Goal: Answer question/provide support

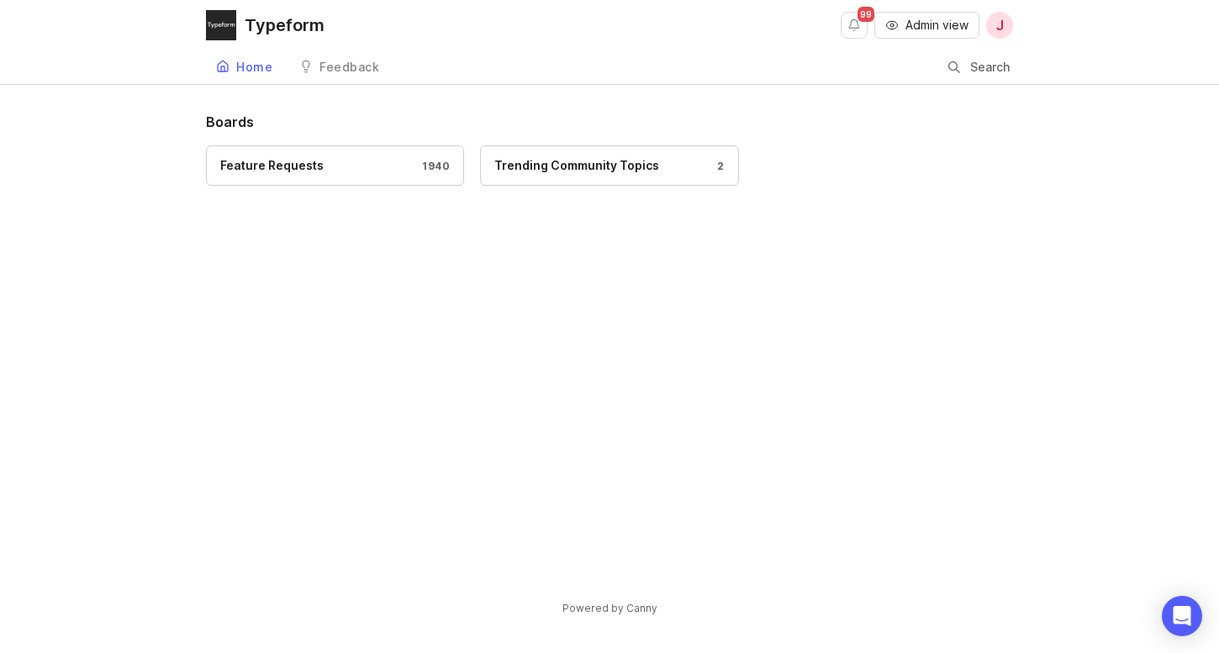
click at [366, 176] on link "Feature Requests 1940" at bounding box center [335, 165] width 258 height 40
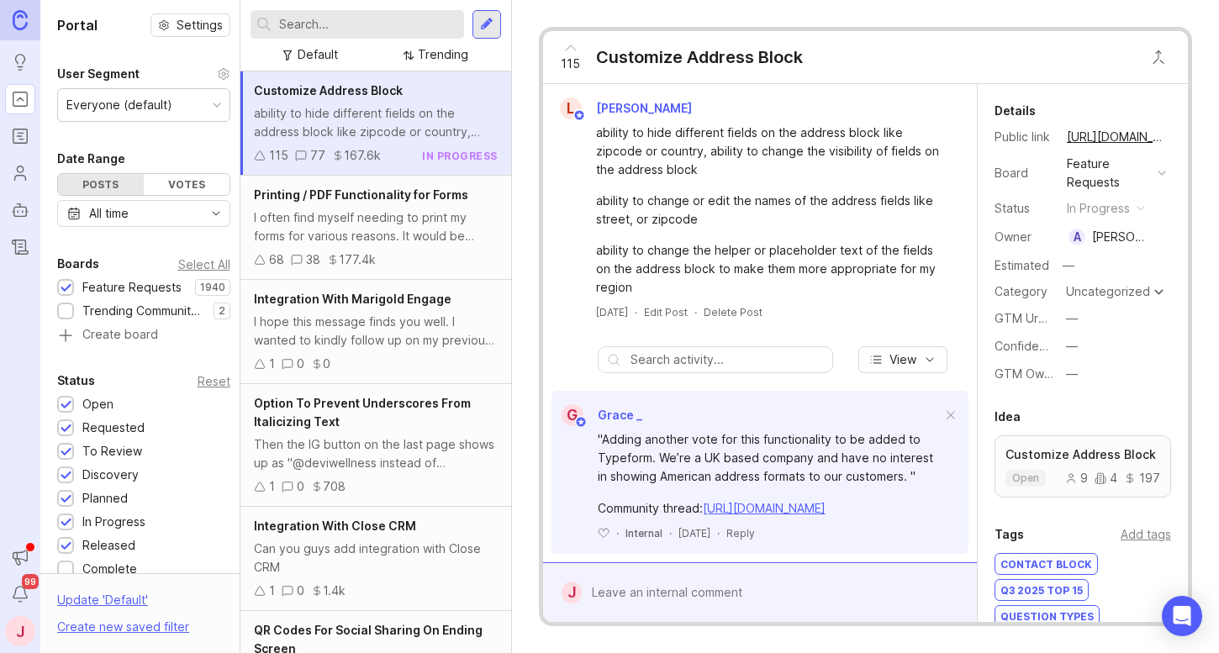
click at [327, 28] on input "text" at bounding box center [367, 24] width 177 height 18
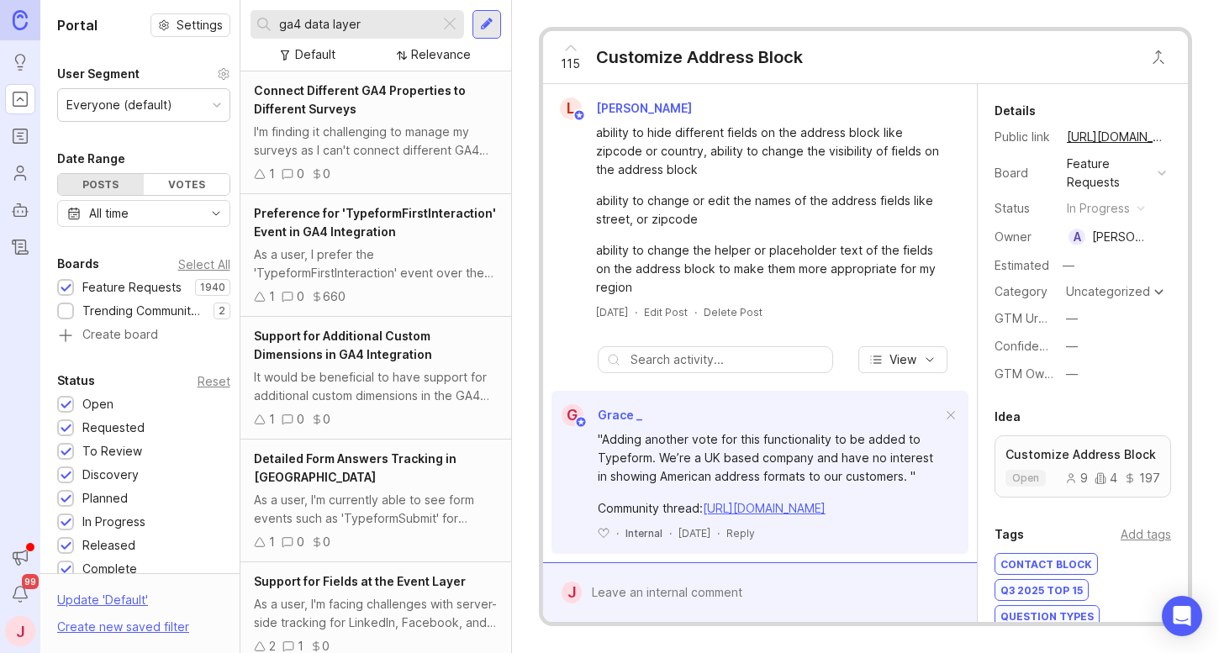
type input "ga4 data layer"
click at [376, 138] on div "I'm finding it challenging to manage my surveys as I can't connect different GA…" at bounding box center [375, 141] width 243 height 37
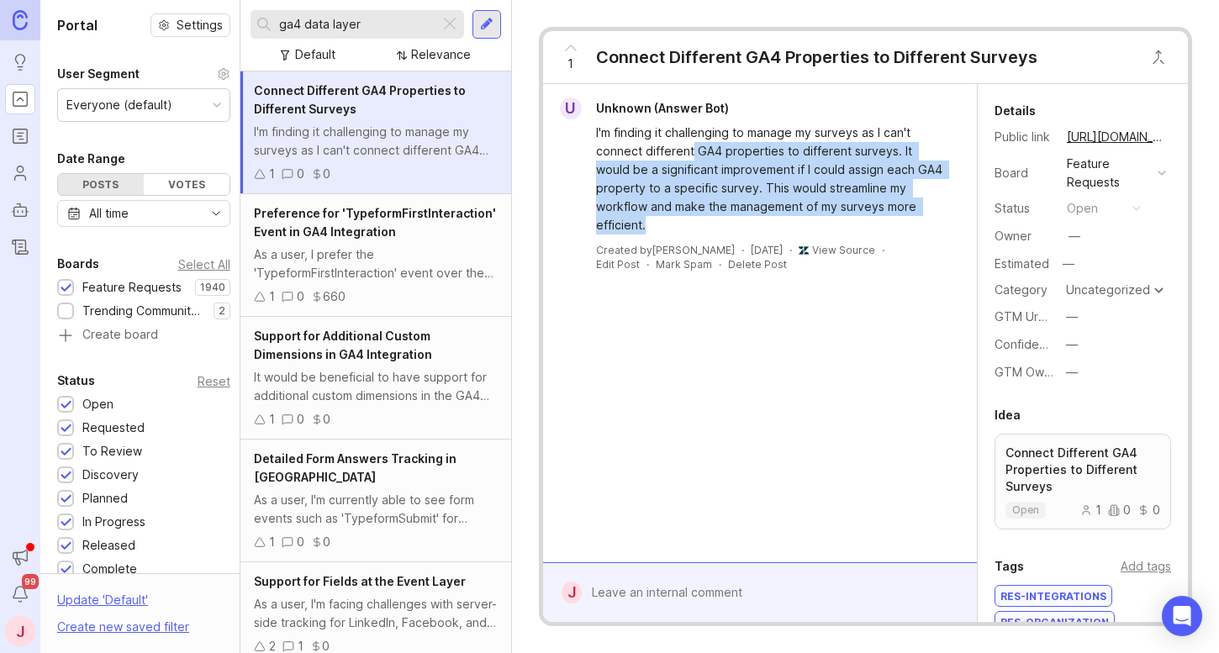
drag, startPoint x: 803, startPoint y: 216, endPoint x: 692, endPoint y: 146, distance: 131.0
click at [692, 146] on div "I'm finding it challenging to manage my surveys as I can't connect different GA…" at bounding box center [769, 179] width 347 height 111
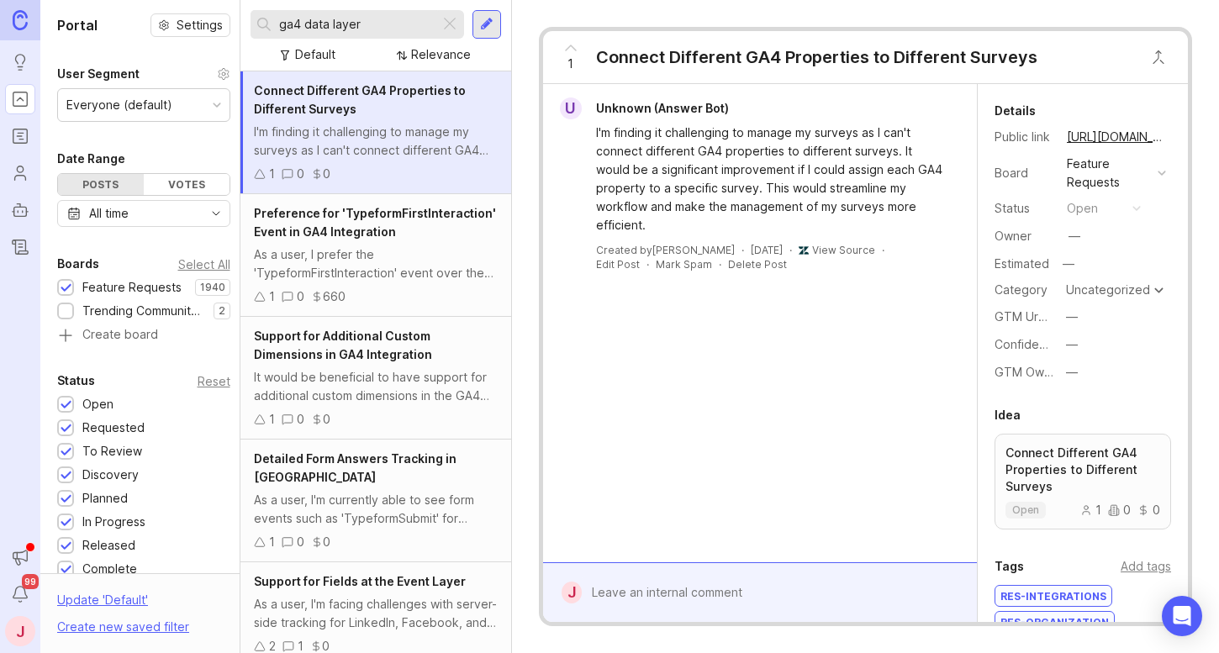
click at [423, 268] on div "As a user, I prefer the 'TypeformFirstInteraction' event over the 'TypeformQues…" at bounding box center [375, 263] width 243 height 37
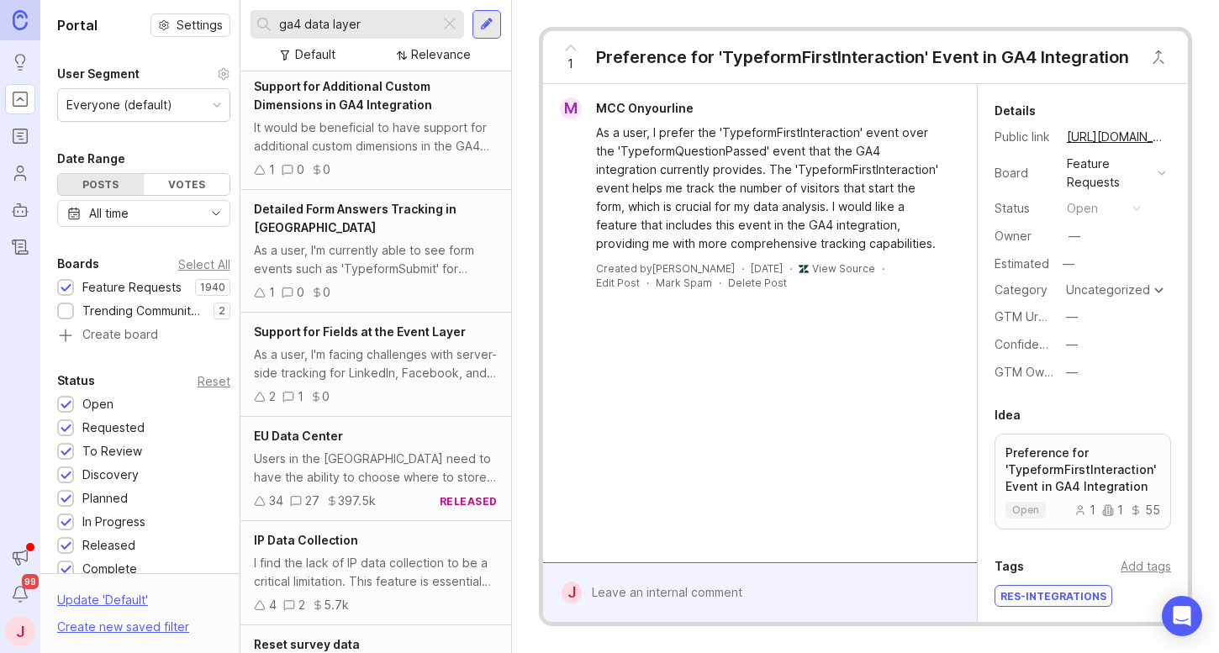
scroll to position [252, 0]
click at [418, 265] on div "As a user, I'm currently able to see form events such as 'TypeformSubmit' for c…" at bounding box center [375, 257] width 243 height 37
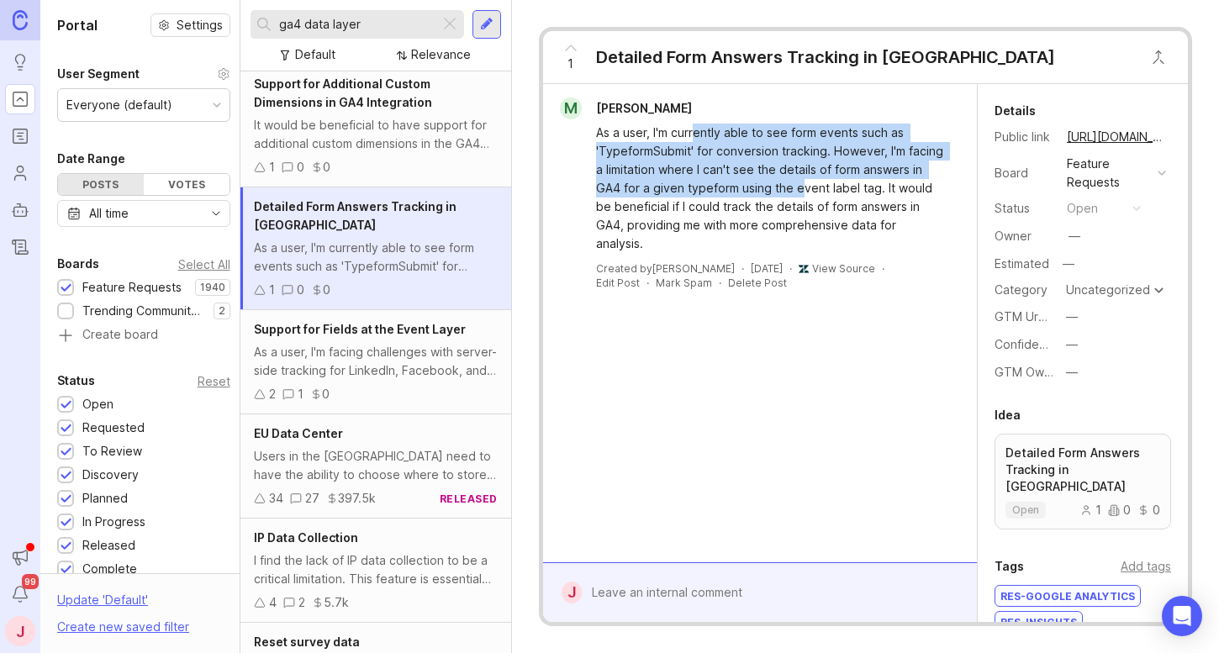
drag, startPoint x: 693, startPoint y: 136, endPoint x: 800, endPoint y: 186, distance: 117.7
click at [800, 186] on div "As a user, I'm currently able to see form events such as 'TypeformSubmit' for c…" at bounding box center [769, 188] width 347 height 129
drag, startPoint x: 872, startPoint y: 197, endPoint x: 753, endPoint y: 141, distance: 131.6
click at [753, 141] on div "As a user, I'm currently able to see form events such as 'TypeformSubmit' for c…" at bounding box center [769, 188] width 347 height 129
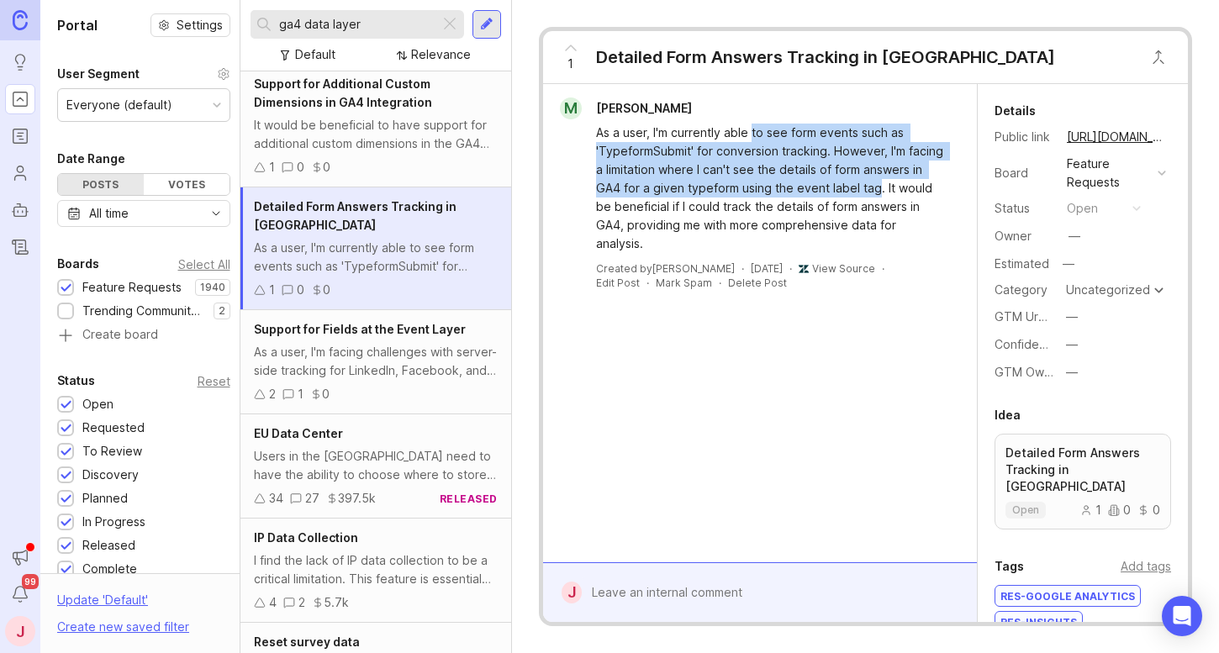
click at [753, 141] on div "As a user, I'm currently able to see form events such as 'TypeformSubmit' for c…" at bounding box center [769, 188] width 347 height 129
drag, startPoint x: 674, startPoint y: 148, endPoint x: 846, endPoint y: 197, distance: 179.0
click at [845, 197] on div "As a user, I'm currently able to see form events such as 'TypeformSubmit' for c…" at bounding box center [769, 188] width 347 height 129
click at [846, 197] on div "As a user, I'm currently able to see form events such as 'TypeformSubmit' for c…" at bounding box center [769, 188] width 347 height 129
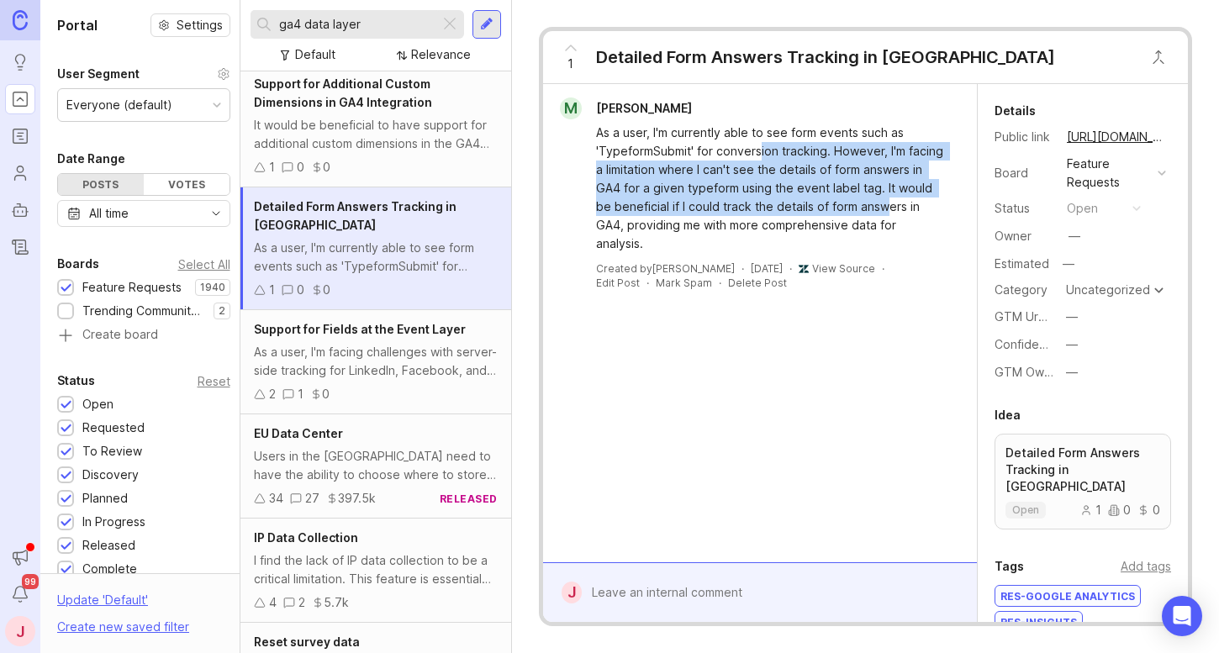
drag, startPoint x: 889, startPoint y: 202, endPoint x: 759, endPoint y: 145, distance: 141.9
click at [759, 145] on div "As a user, I'm currently able to see form events such as 'TypeformSubmit' for c…" at bounding box center [769, 188] width 347 height 129
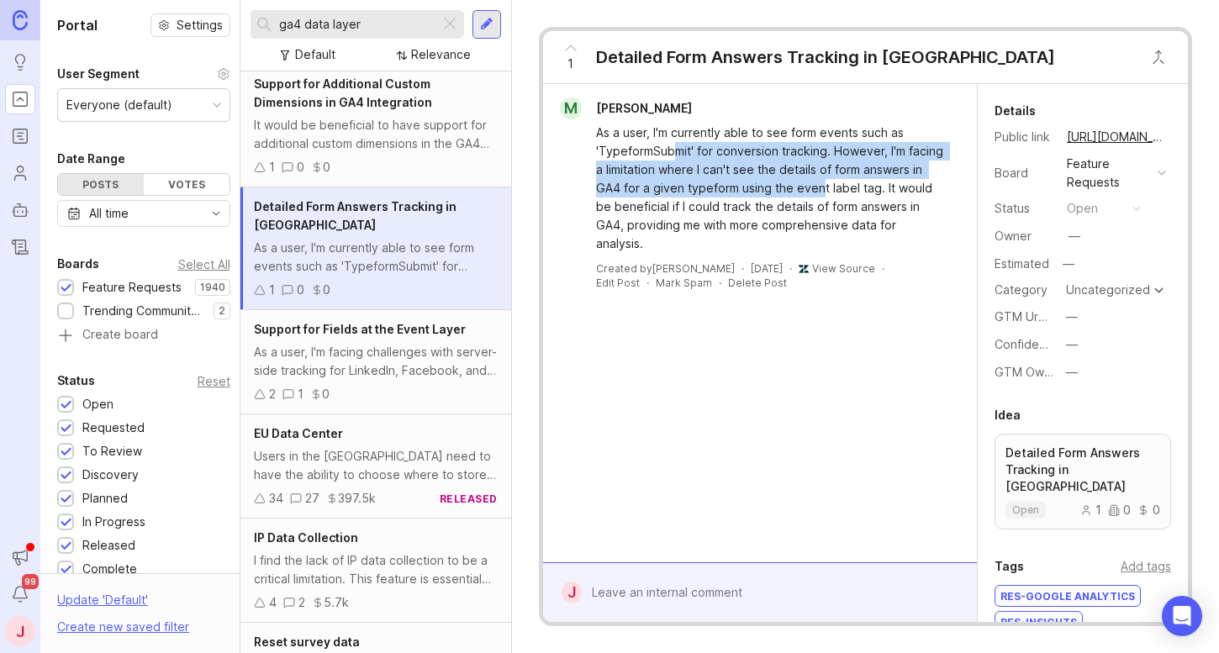
drag, startPoint x: 673, startPoint y: 145, endPoint x: 824, endPoint y: 197, distance: 159.7
click at [822, 197] on div "As a user, I'm currently able to see form events such as 'TypeformSubmit' for c…" at bounding box center [769, 188] width 347 height 129
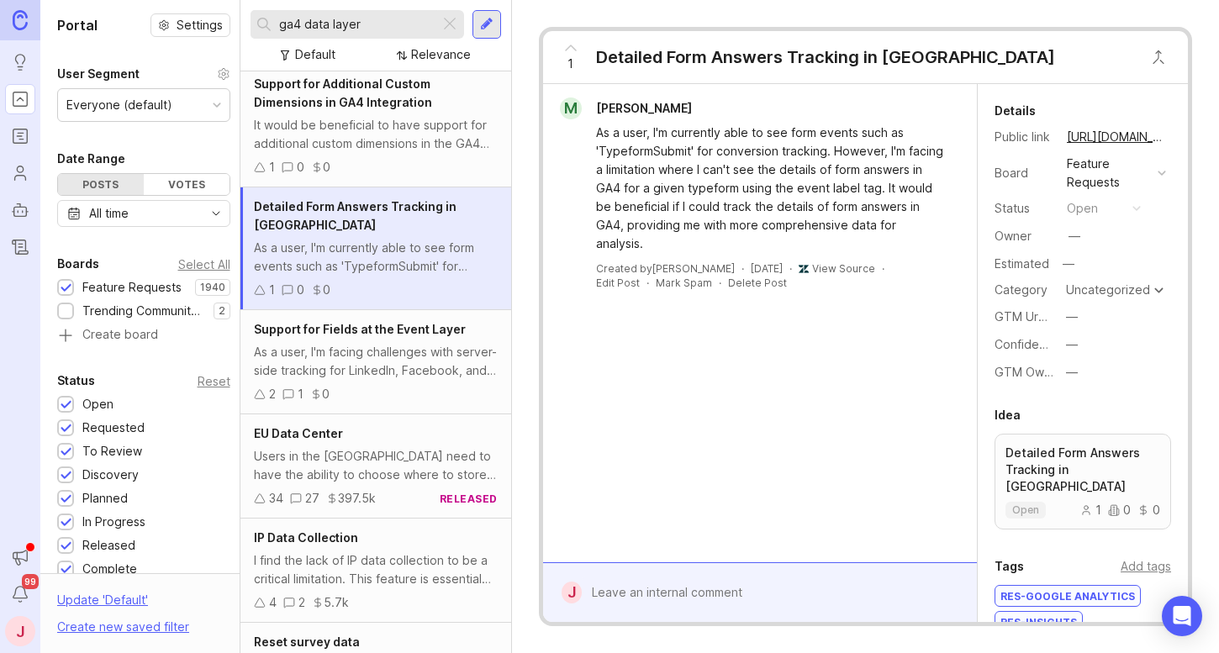
click at [826, 197] on div "As a user, I'm currently able to see form events such as 'TypeformSubmit' for c…" at bounding box center [769, 188] width 347 height 129
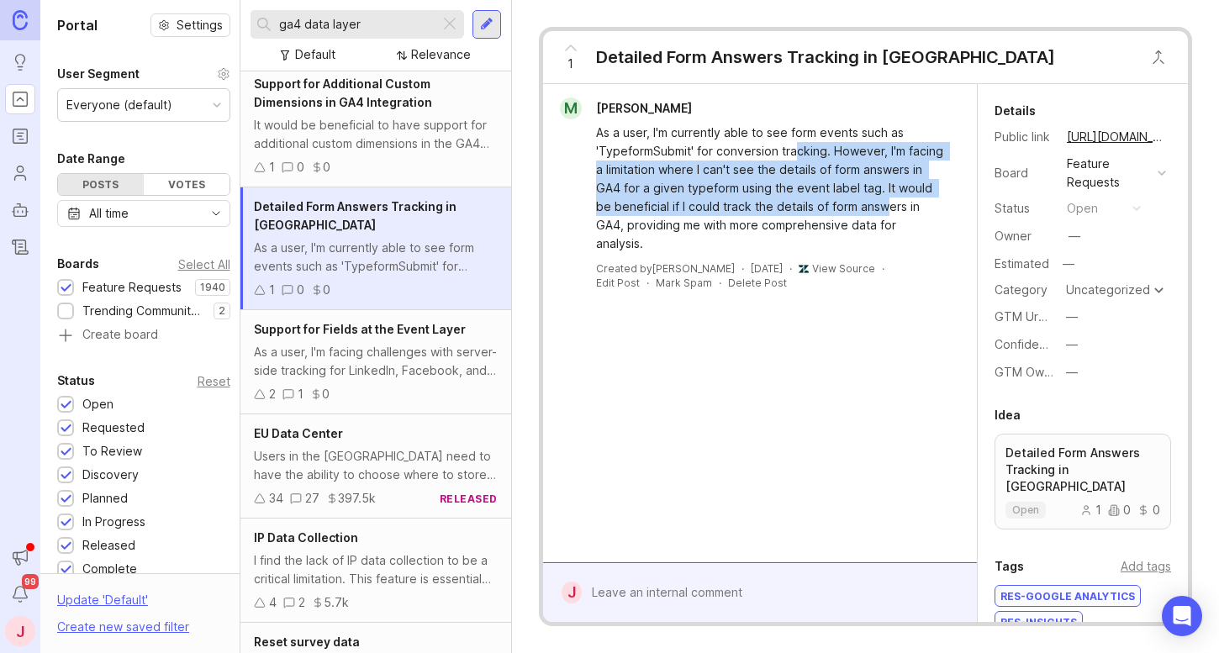
drag, startPoint x: 888, startPoint y: 203, endPoint x: 792, endPoint y: 148, distance: 111.0
click at [792, 148] on div "As a user, I'm currently able to see form events such as 'TypeformSubmit' for c…" at bounding box center [769, 188] width 347 height 129
drag, startPoint x: 866, startPoint y: 190, endPoint x: 759, endPoint y: 148, distance: 115.5
click at [759, 148] on div "As a user, I'm currently able to see form events such as 'TypeformSubmit' for c…" at bounding box center [769, 188] width 347 height 129
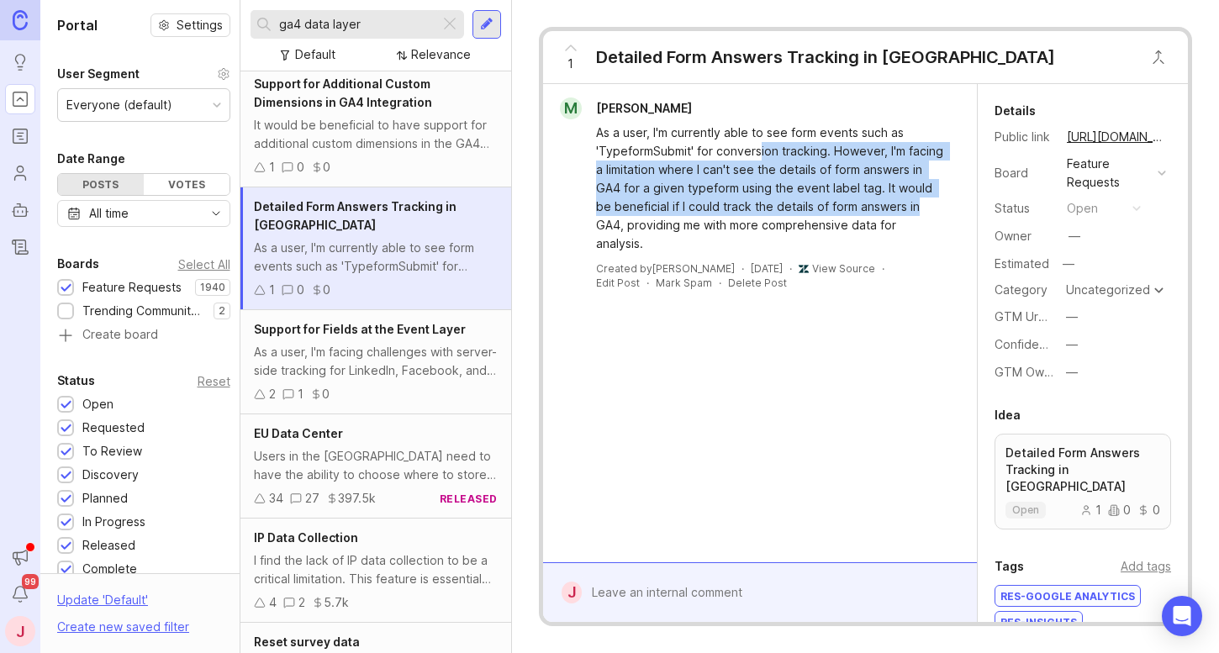
click at [759, 148] on div "As a user, I'm currently able to see form events such as 'TypeformSubmit' for c…" at bounding box center [769, 188] width 347 height 129
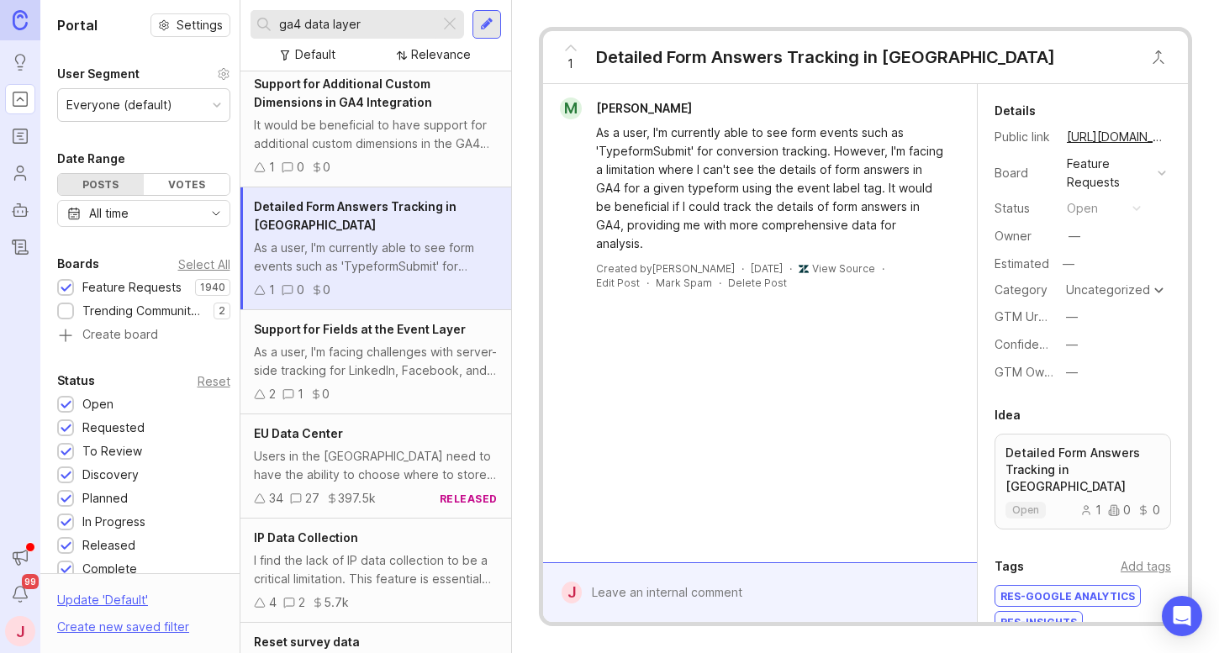
click at [375, 171] on div "Support for Additional Custom Dimensions in GA4 Integration It would be benefic…" at bounding box center [375, 126] width 270 height 123
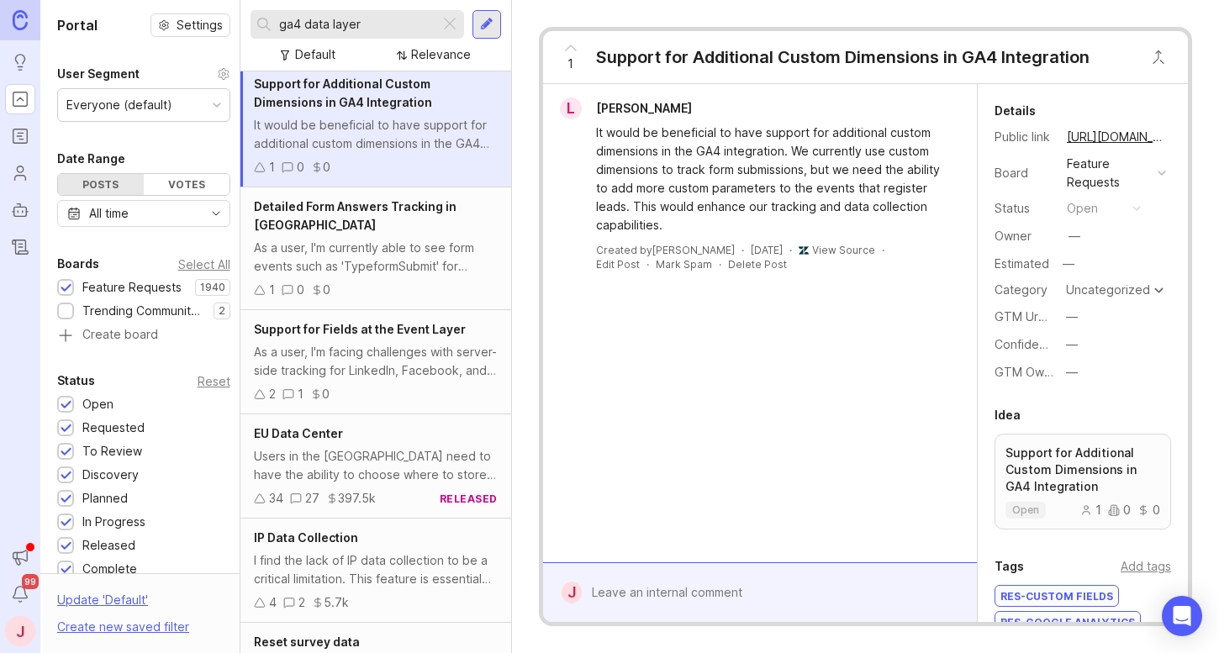
click at [394, 242] on div "As a user, I'm currently able to see form events such as 'TypeformSubmit' for c…" at bounding box center [375, 257] width 243 height 37
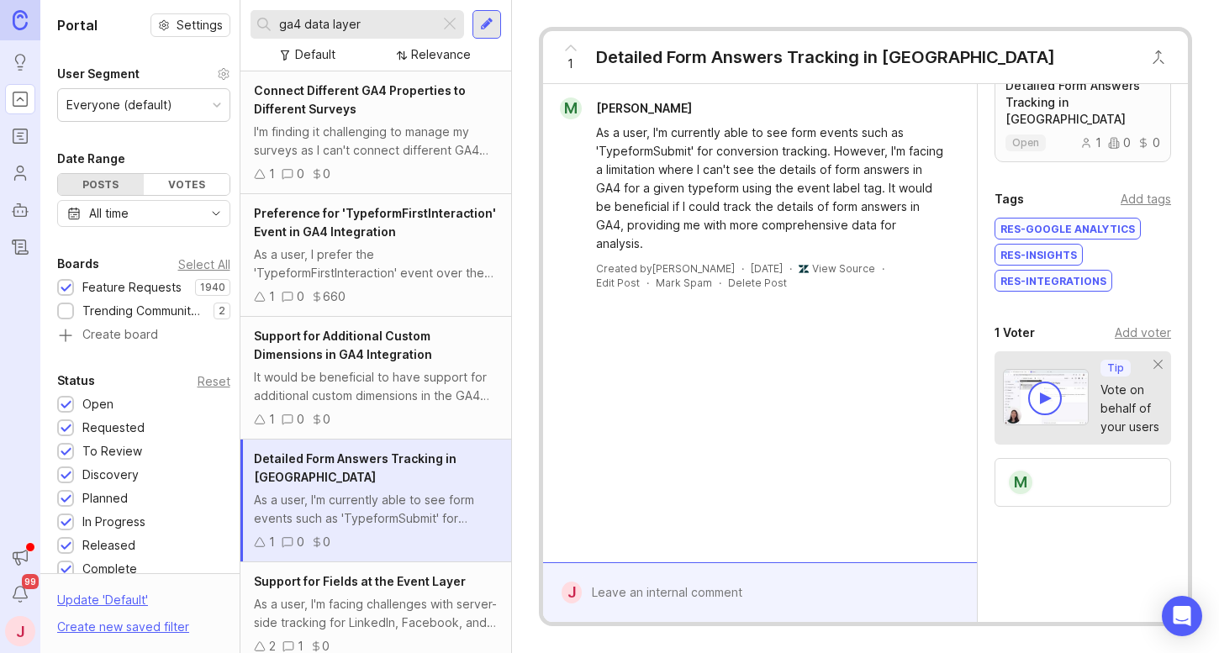
scroll to position [387, 0]
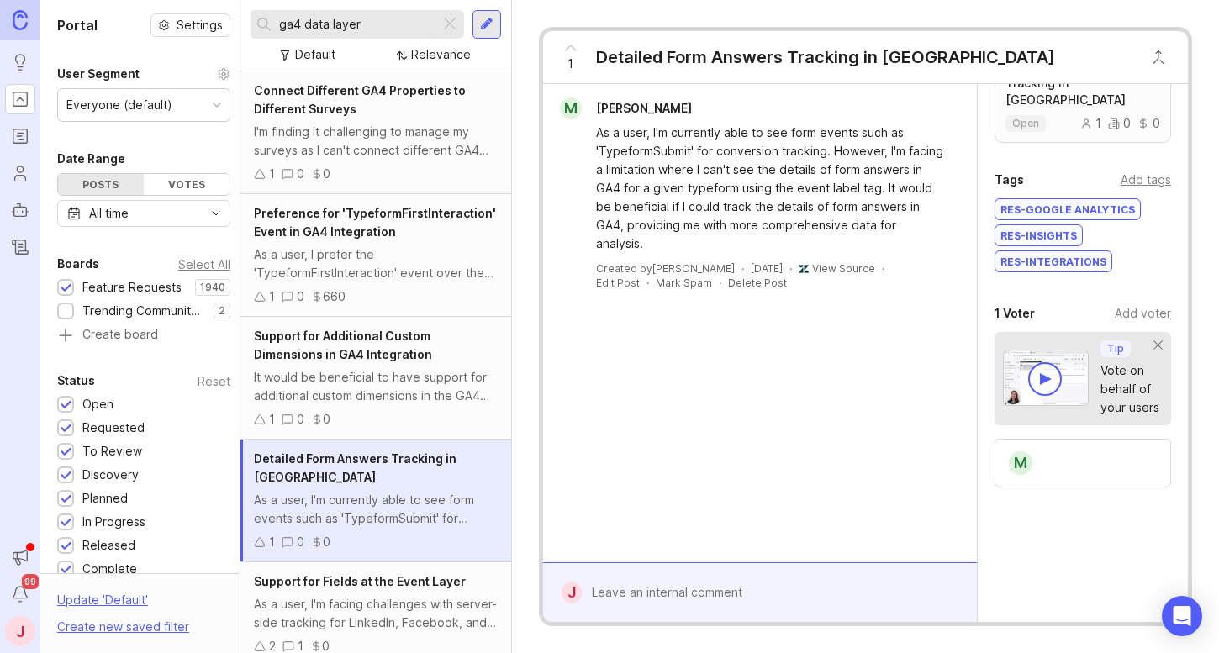
click at [1051, 368] on div at bounding box center [1045, 379] width 34 height 34
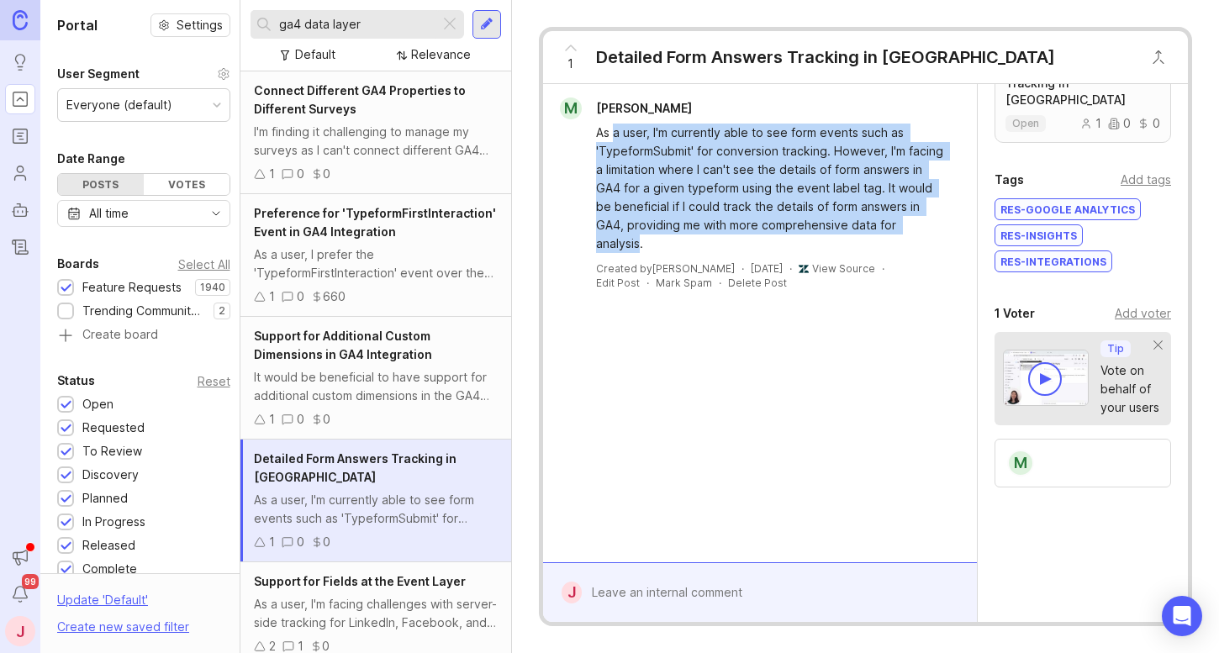
drag, startPoint x: 937, startPoint y: 224, endPoint x: 613, endPoint y: 129, distance: 337.2
click at [613, 129] on div "As a user, I'm currently able to see form events such as 'TypeformSubmit' for c…" at bounding box center [769, 188] width 347 height 129
click at [706, 145] on div "As a user, I'm currently able to see form events such as 'TypeformSubmit' for c…" at bounding box center [769, 188] width 347 height 129
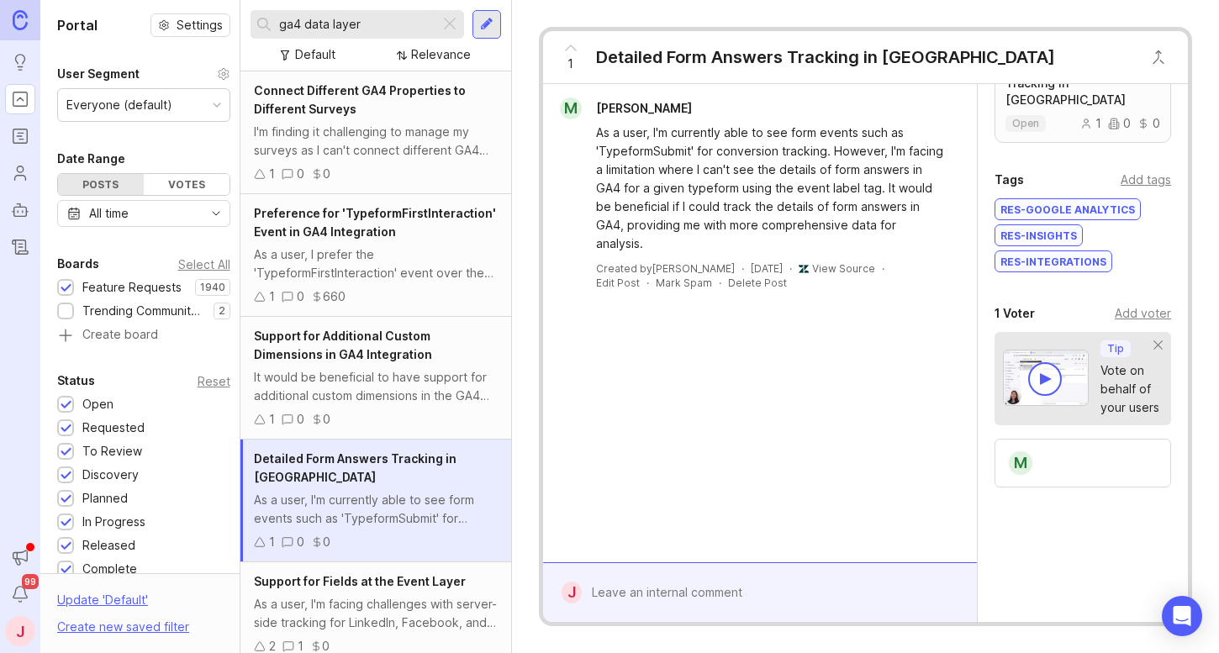
click at [1126, 304] on div "Add voter" at bounding box center [1142, 313] width 56 height 18
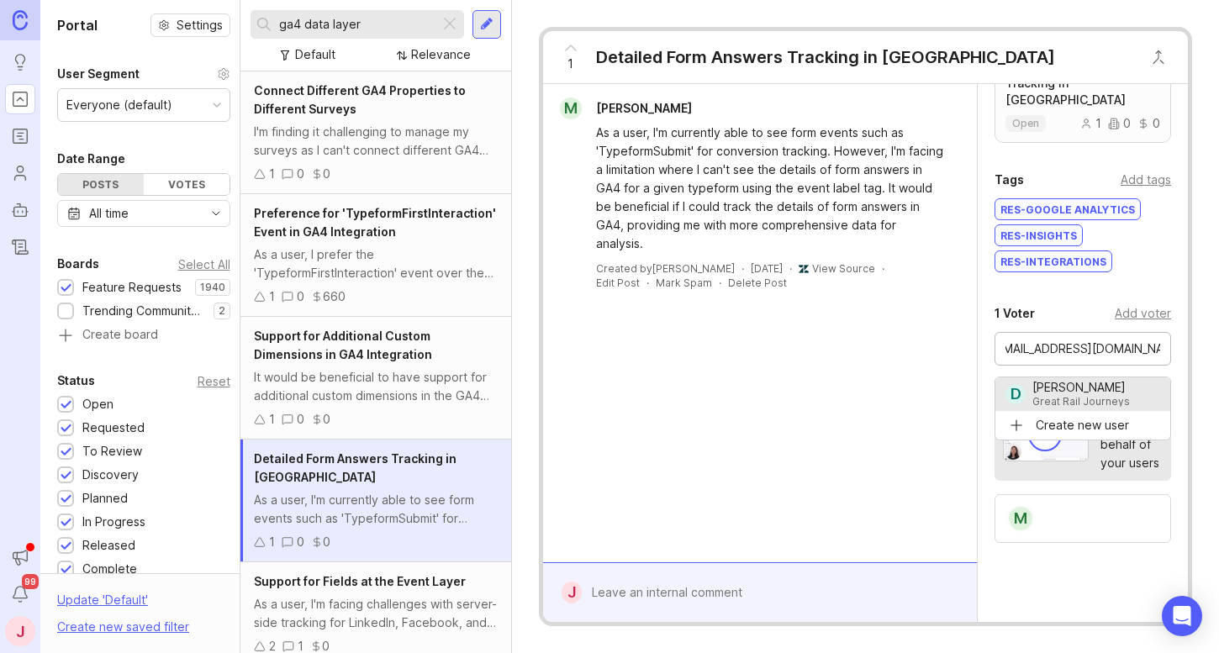
scroll to position [0, 0]
type input "[PERSON_NAME]"
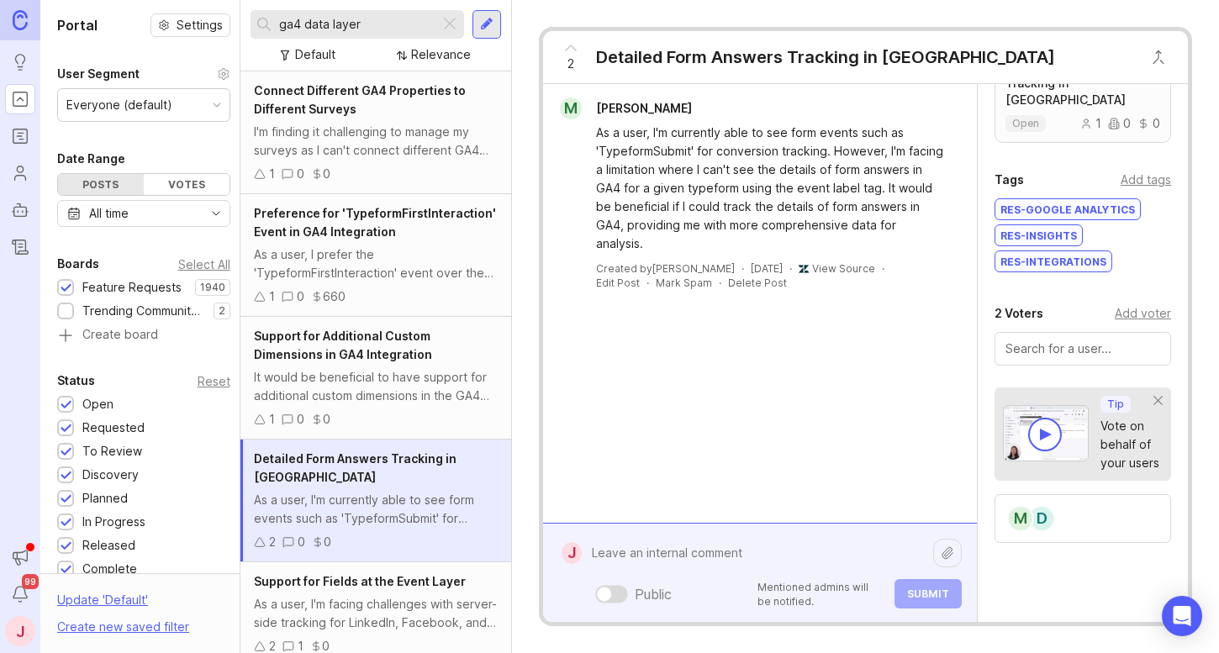
click at [650, 586] on div "Public Mentioned admins will be notified. Submit" at bounding box center [772, 572] width 380 height 71
paste textarea "would like to track what answers people are giving with the GA 4 data layer. Ho…"
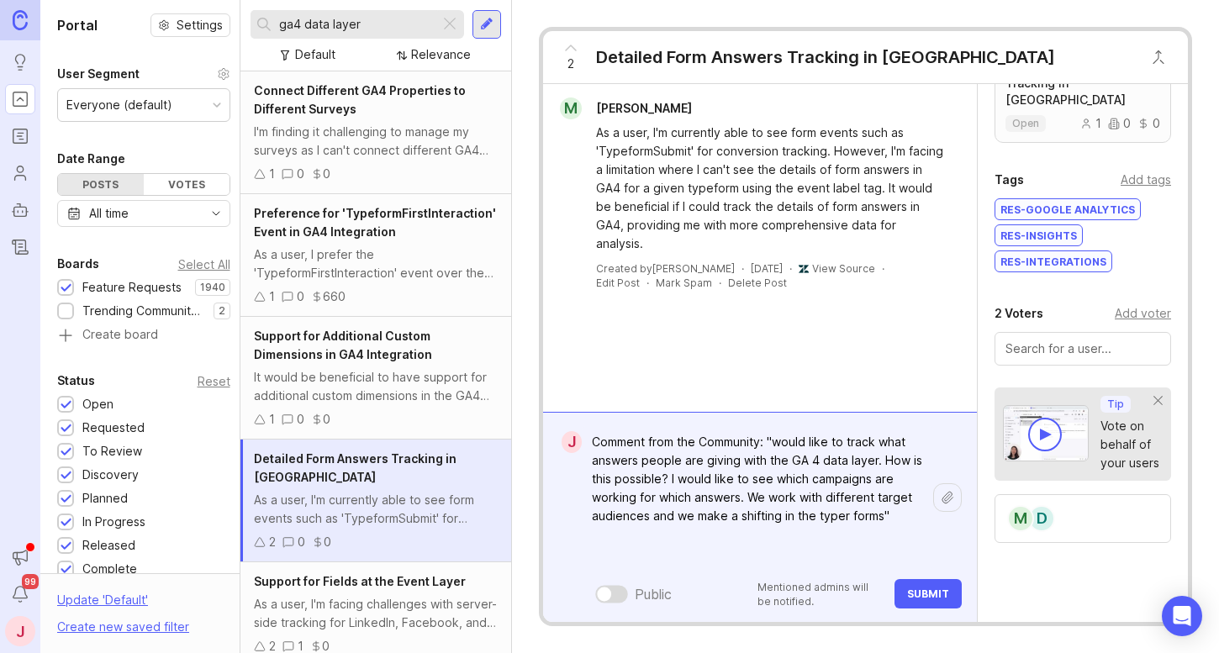
paste textarea "[URL][DOMAIN_NAME]"
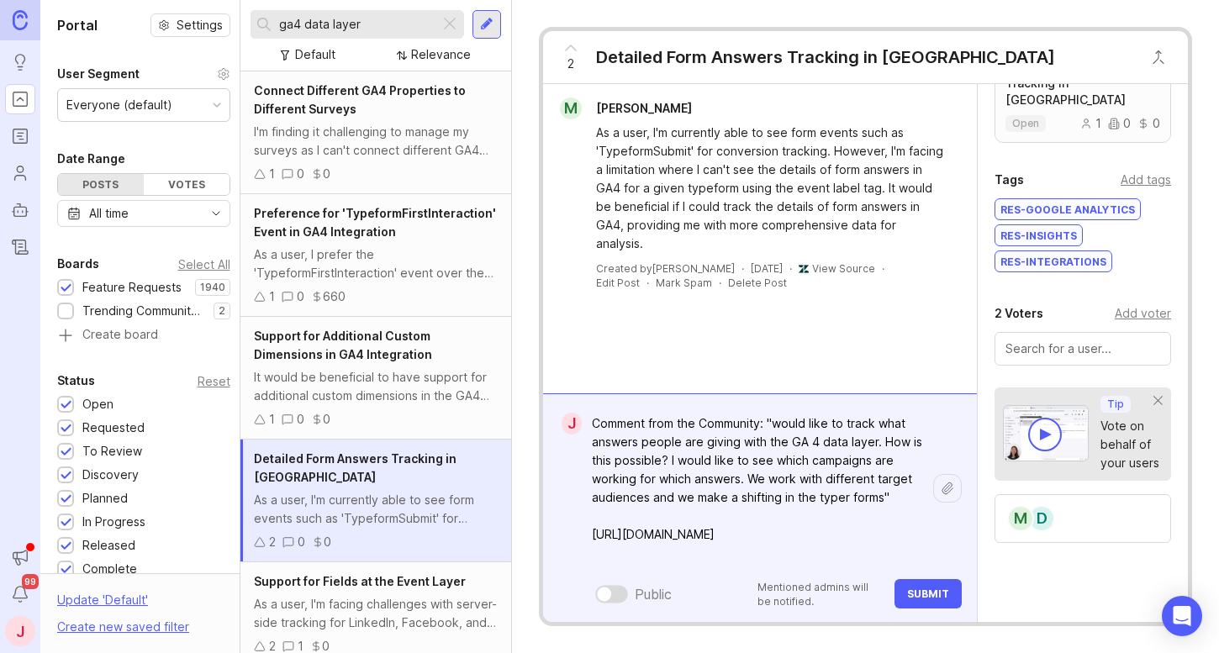
type textarea "Comment from the Community: "would like to track what answers people are giving…"
click at [922, 595] on span "Submit" at bounding box center [928, 593] width 42 height 13
